Goal: Task Accomplishment & Management: Use online tool/utility

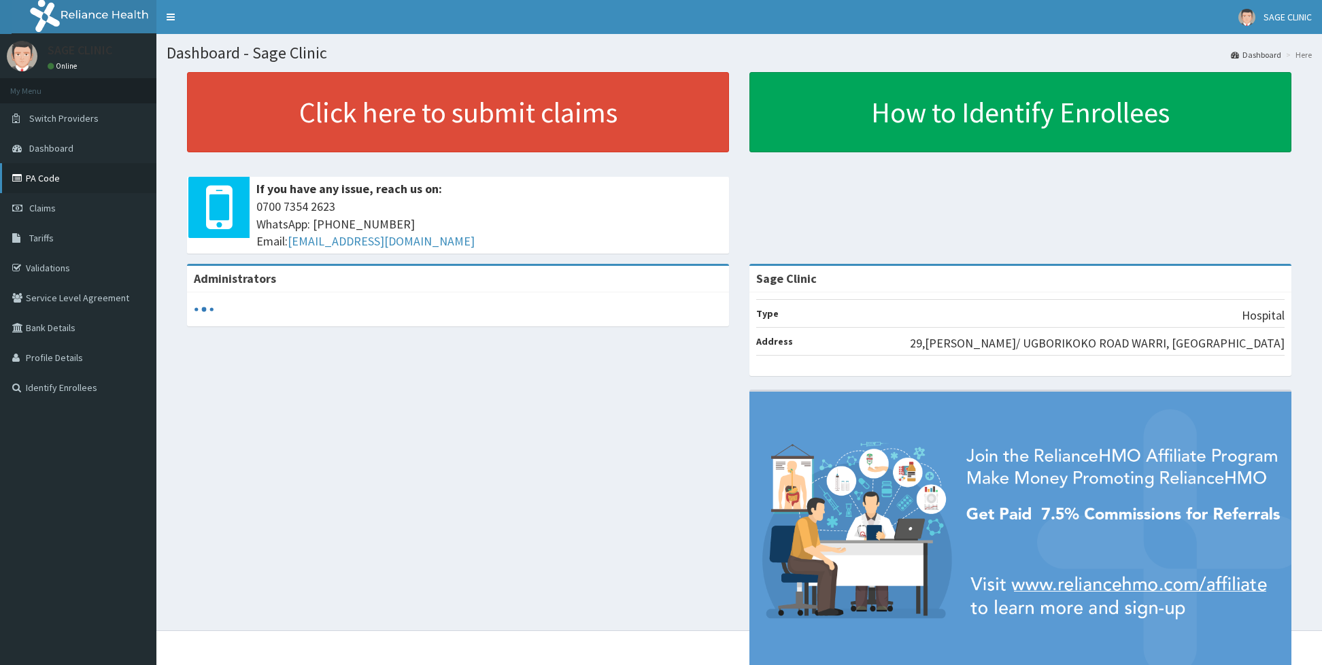
click at [69, 173] on link "PA Code" at bounding box center [78, 178] width 156 height 30
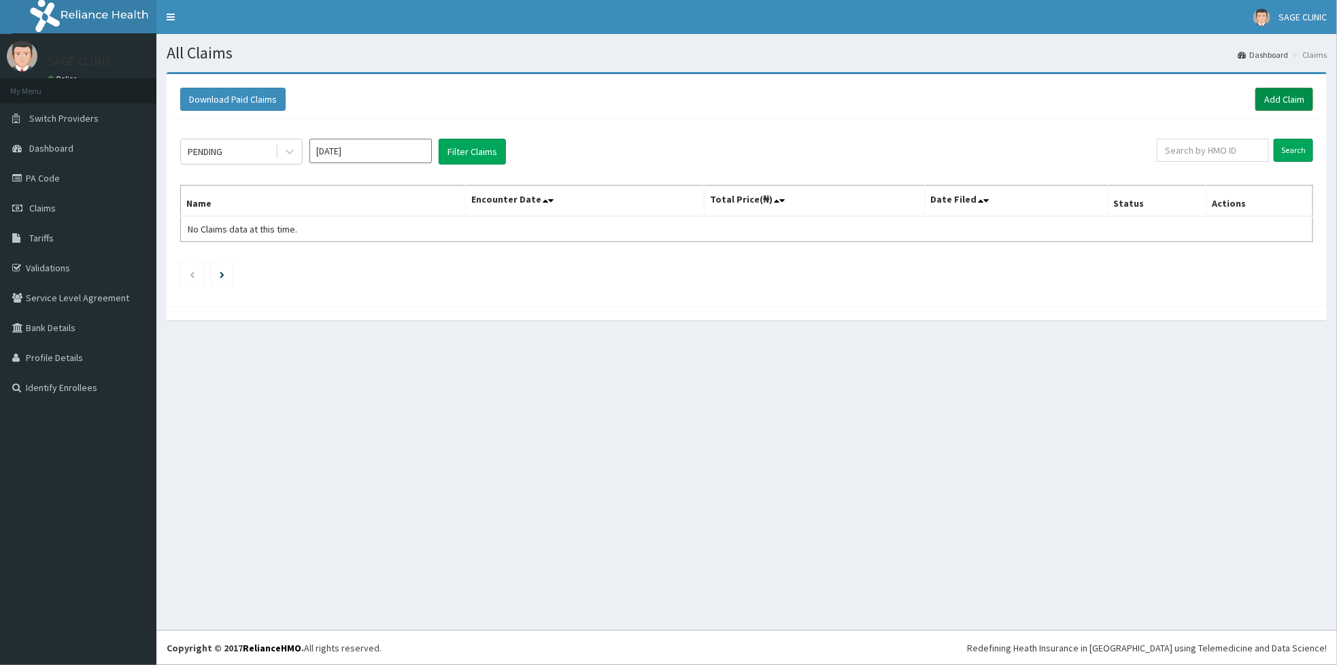
click at [1292, 94] on link "Add Claim" at bounding box center [1284, 99] width 58 height 23
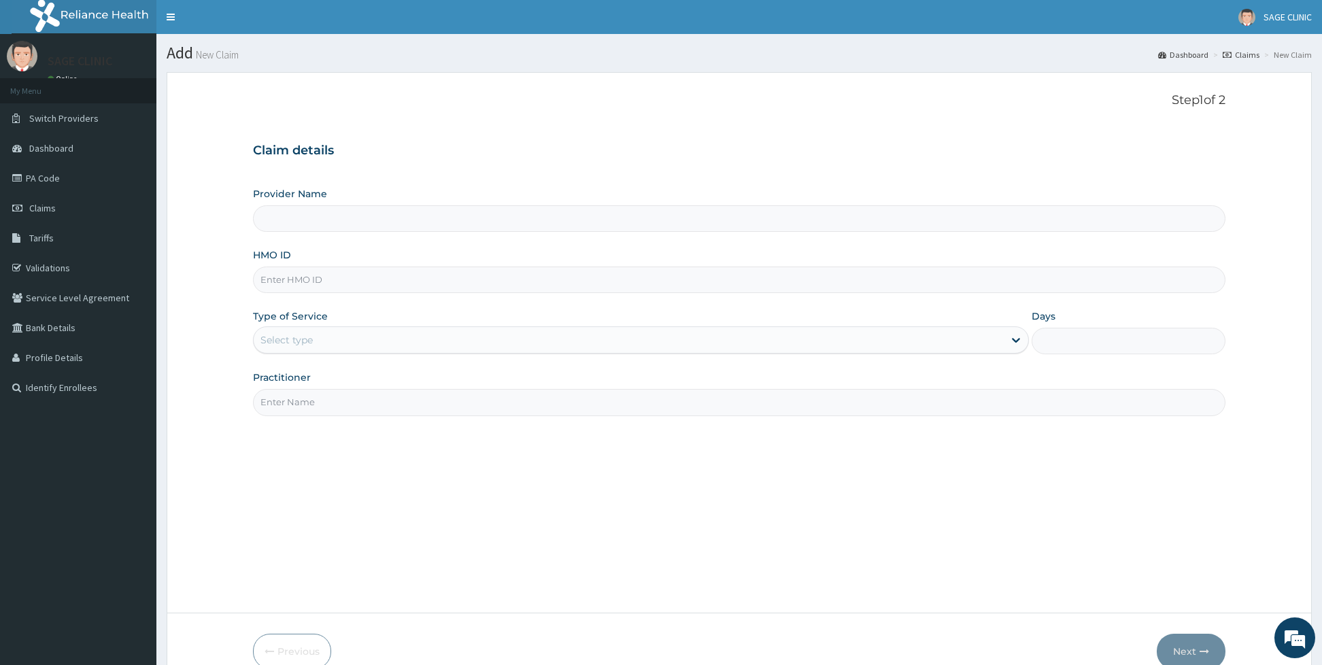
type input "Sage Clinic"
click at [398, 288] on input "HMO ID" at bounding box center [739, 280] width 972 height 27
